Goal: Task Accomplishment & Management: Use online tool/utility

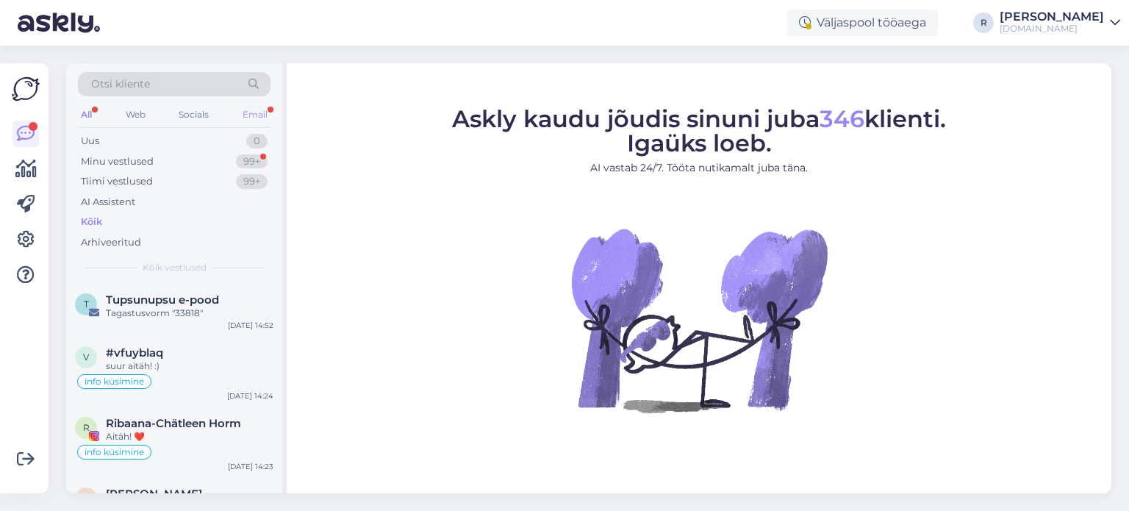
click at [250, 118] on div "Email" at bounding box center [255, 114] width 31 height 19
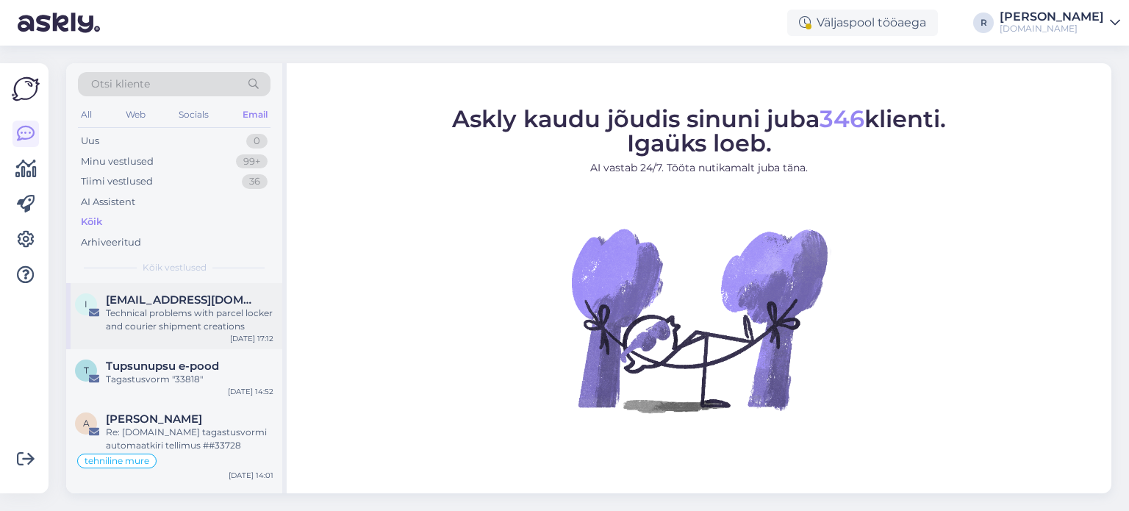
click at [184, 316] on div "Technical problems with parcel locker and courier shipment creations" at bounding box center [190, 319] width 168 height 26
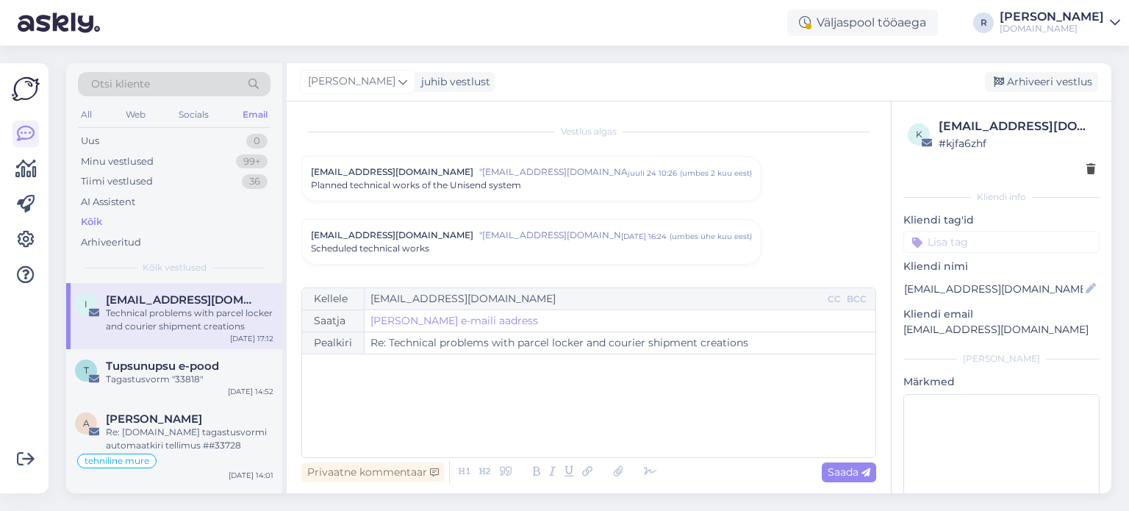
scroll to position [175, 0]
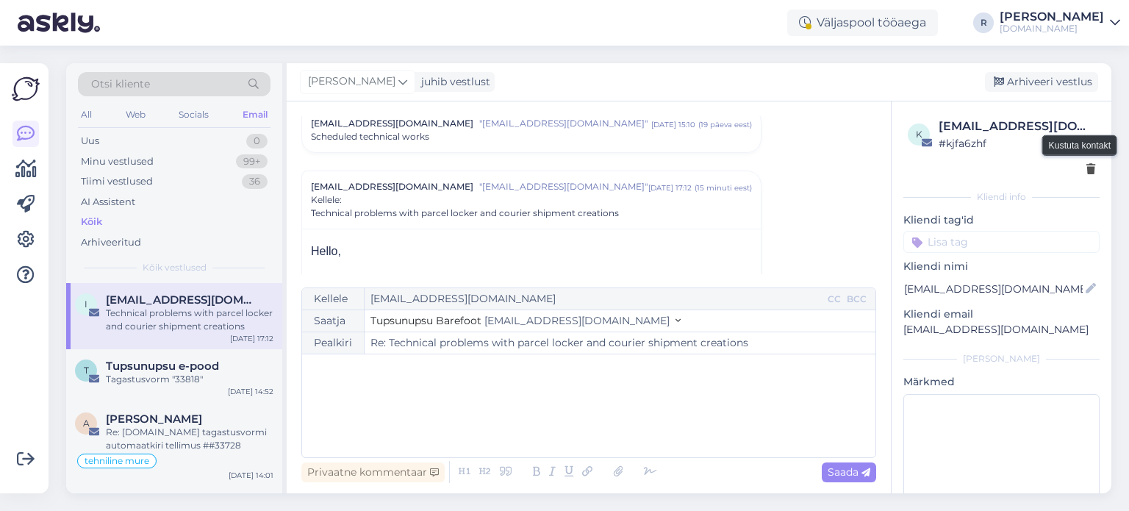
click at [1086, 171] on icon at bounding box center [1090, 170] width 9 height 10
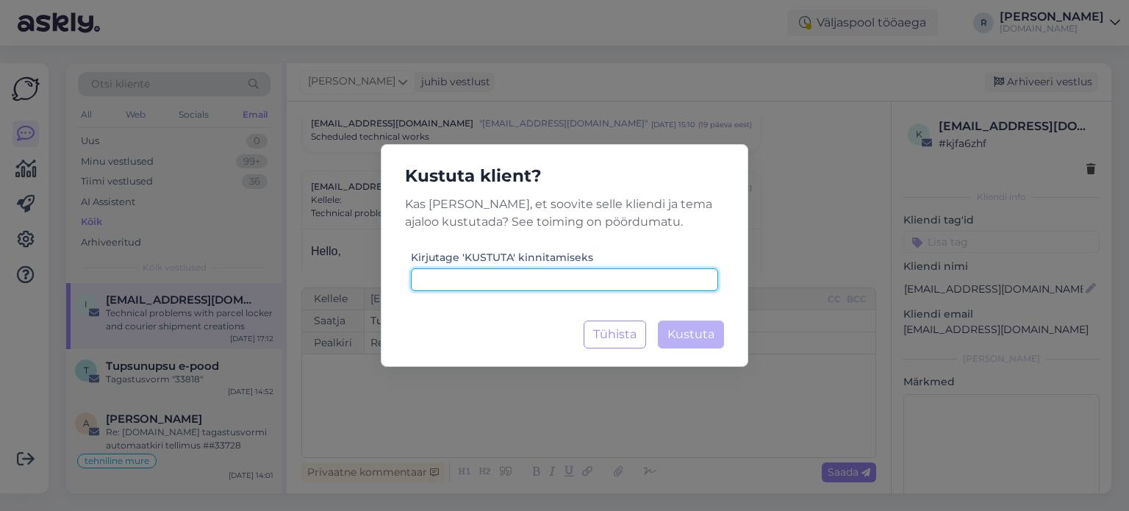
click at [600, 281] on input at bounding box center [564, 279] width 307 height 23
type input "kustuta"
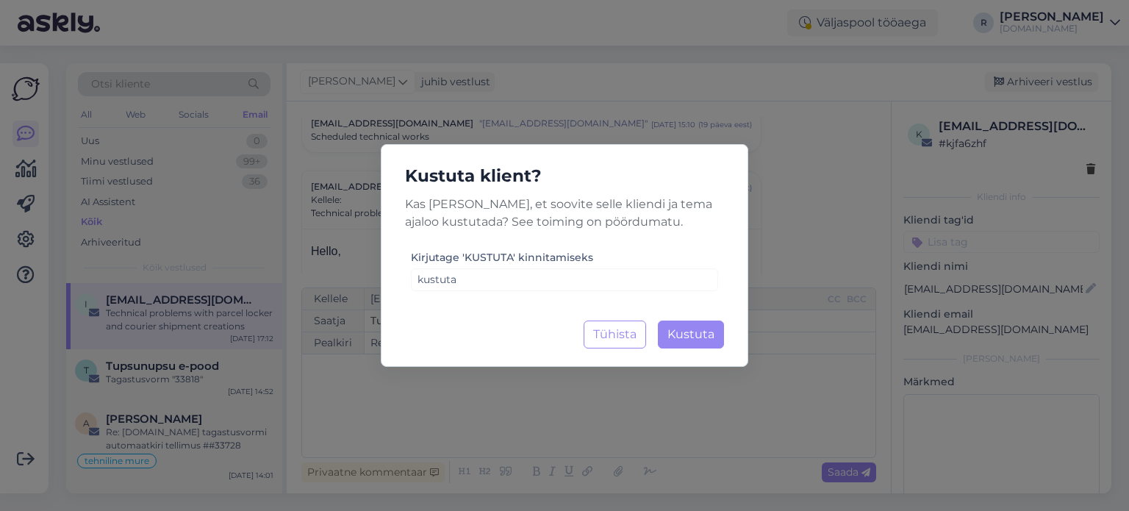
click at [685, 351] on div "Kustuta klient? Kas [PERSON_NAME], et soovite selle kliendi ja tema ajaloo kust…" at bounding box center [564, 255] width 367 height 223
click at [688, 340] on span "Kustuta" at bounding box center [690, 334] width 47 height 14
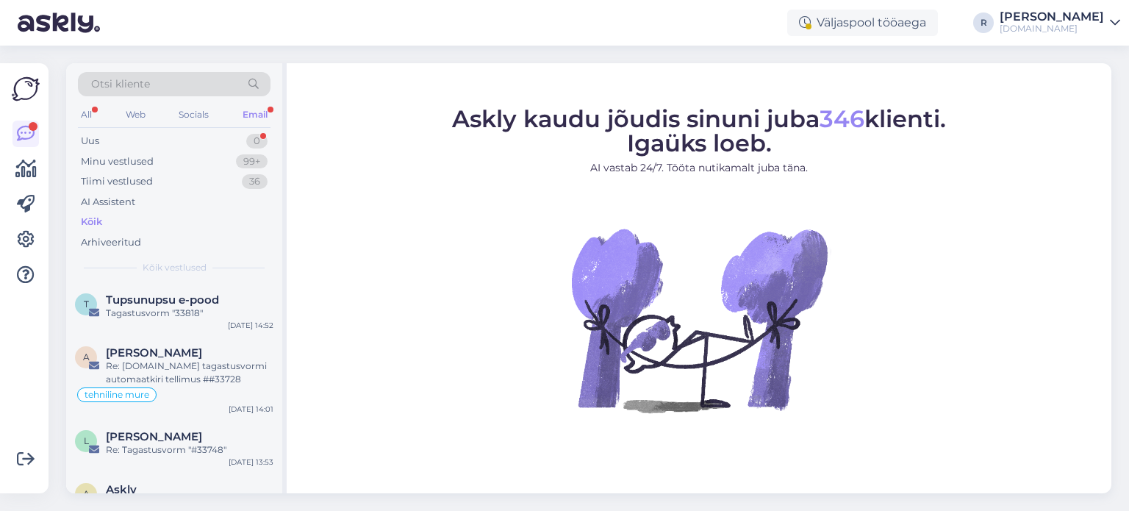
click at [259, 107] on div "Email" at bounding box center [255, 114] width 31 height 19
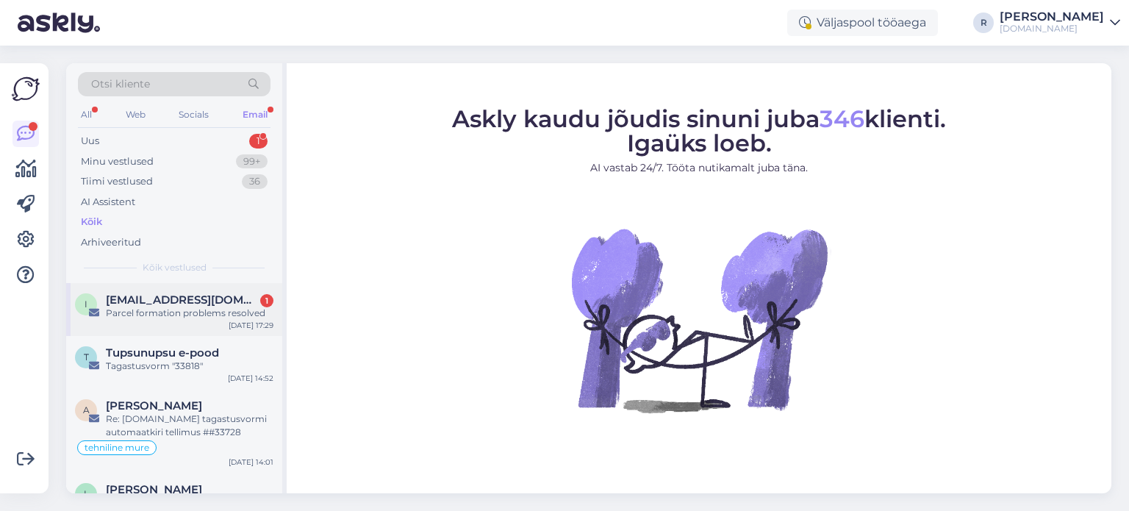
click at [187, 301] on span "[EMAIL_ADDRESS][DOMAIN_NAME]" at bounding box center [182, 299] width 153 height 13
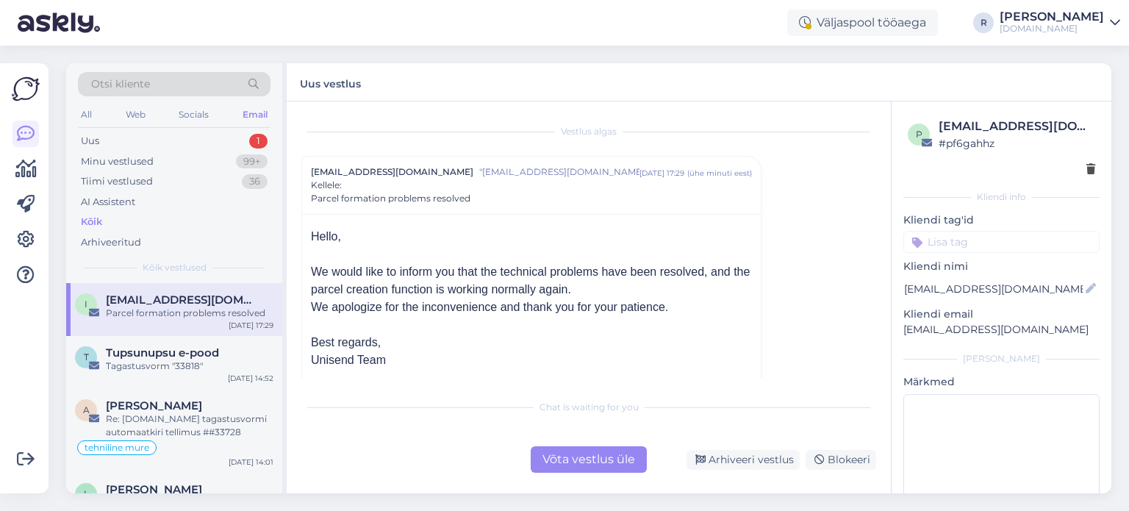
click at [1074, 170] on div at bounding box center [1001, 169] width 187 height 15
click at [1086, 168] on icon at bounding box center [1090, 170] width 9 height 10
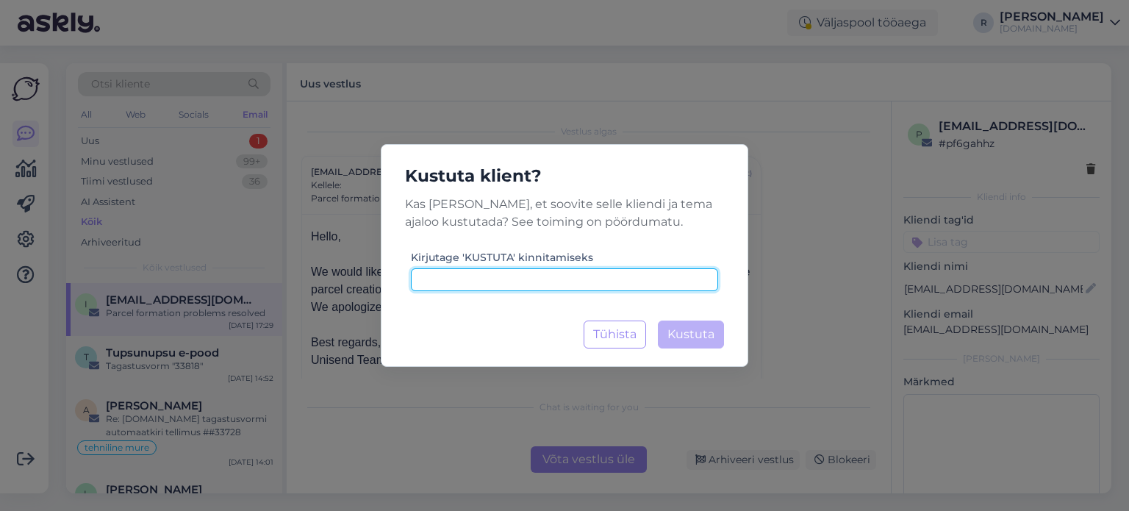
click at [645, 272] on input at bounding box center [564, 279] width 307 height 23
type input "kustuta"
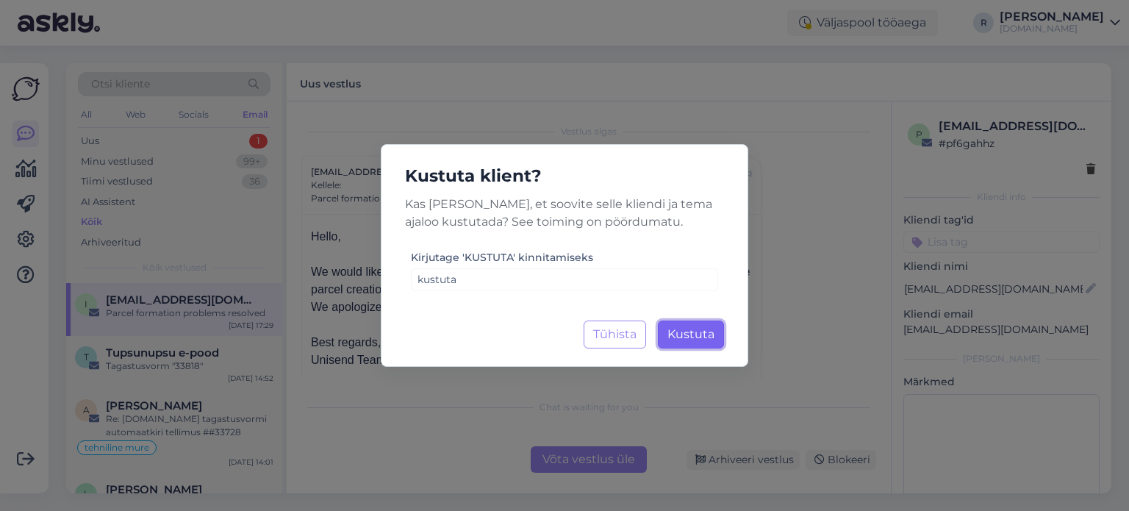
click at [701, 343] on button "Kustuta Laadimine..." at bounding box center [691, 334] width 66 height 28
